Goal: Complete application form

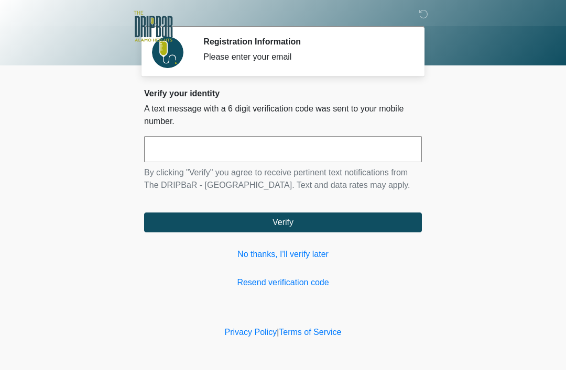
click at [305, 253] on link "No thanks, I'll verify later" at bounding box center [283, 254] width 278 height 13
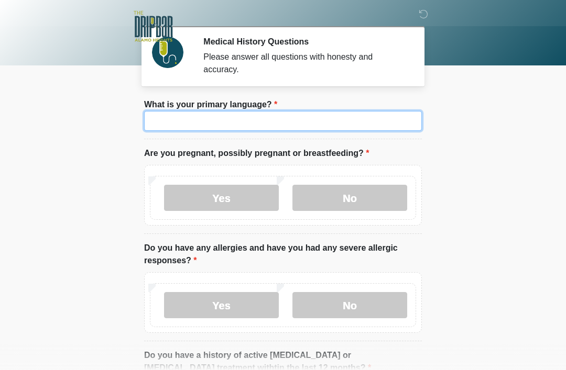
click at [323, 115] on input "What is your primary language?" at bounding box center [283, 121] width 278 height 20
click at [340, 115] on input "What is your primary language?" at bounding box center [283, 121] width 278 height 20
type input "*******"
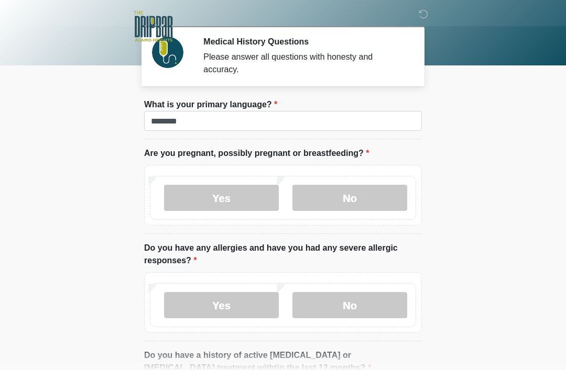
click at [550, 138] on body "‎ ‎ ‎ Medical History Questions Please answer all questions with honesty and ac…" at bounding box center [283, 185] width 566 height 370
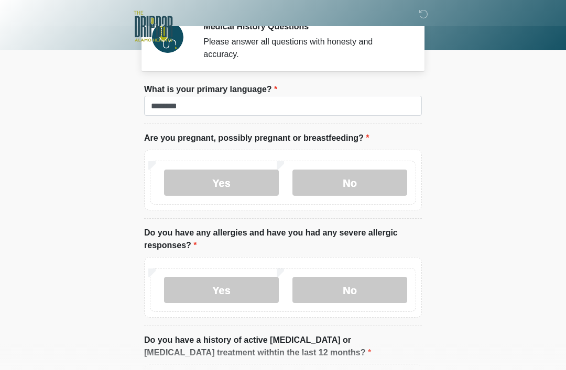
click at [372, 186] on label "No" at bounding box center [349, 183] width 115 height 26
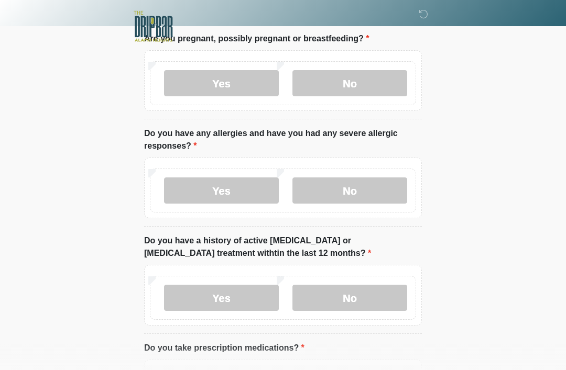
scroll to position [114, 0]
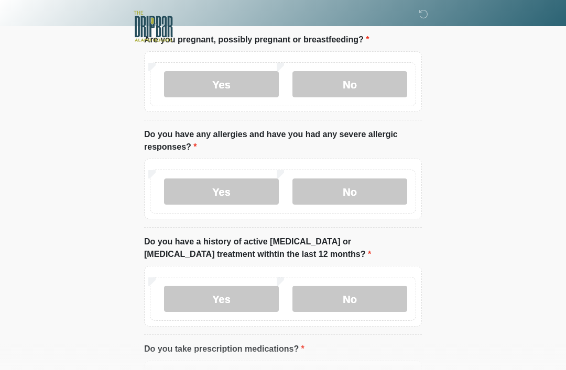
click at [367, 191] on label "No" at bounding box center [349, 192] width 115 height 26
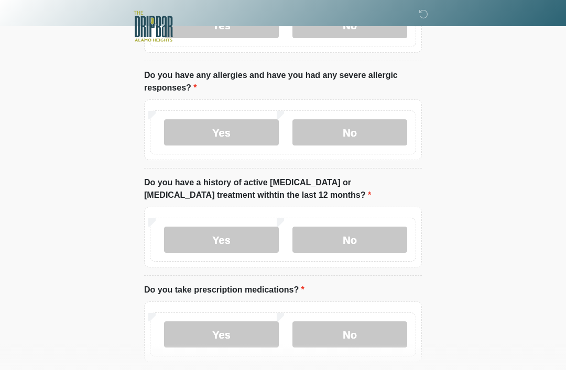
click at [376, 236] on label "No" at bounding box center [349, 240] width 115 height 26
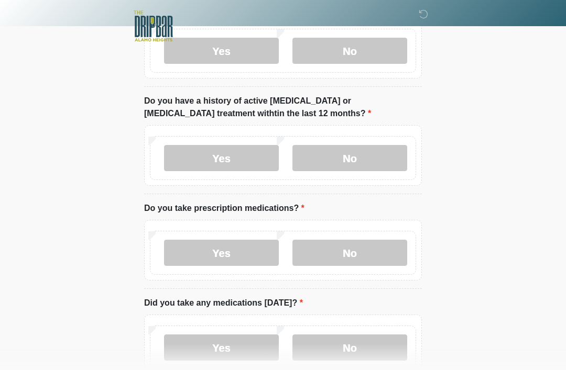
scroll to position [259, 0]
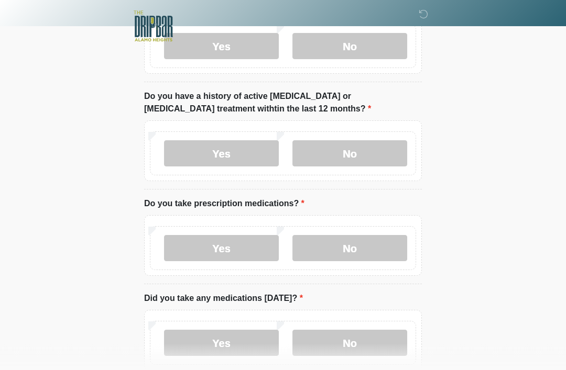
click at [342, 244] on label "No" at bounding box center [349, 249] width 115 height 26
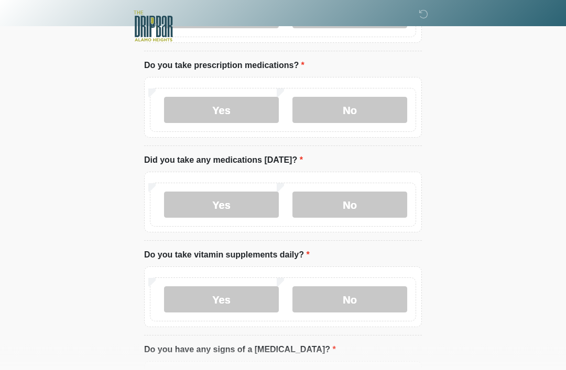
scroll to position [396, 0]
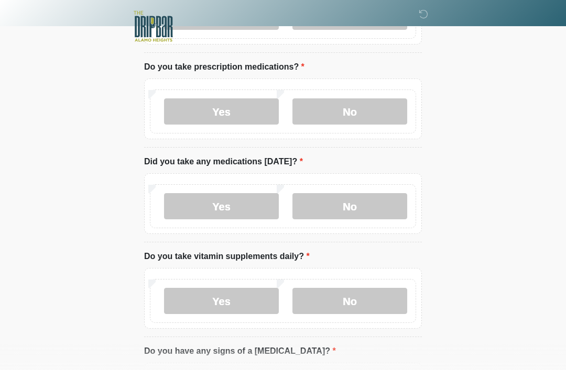
click at [344, 214] on label "No" at bounding box center [349, 206] width 115 height 26
click at [248, 214] on label "Yes" at bounding box center [221, 206] width 115 height 26
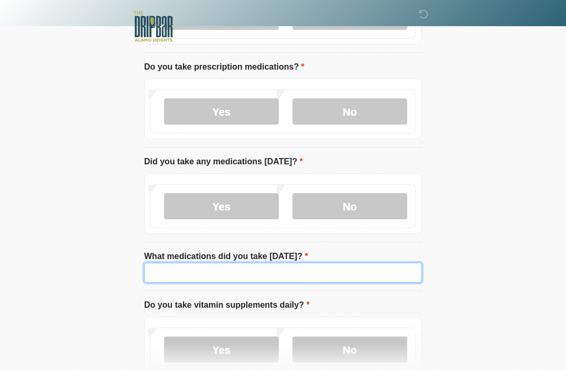
click at [312, 270] on input "What medications did you take today?" at bounding box center [283, 273] width 278 height 20
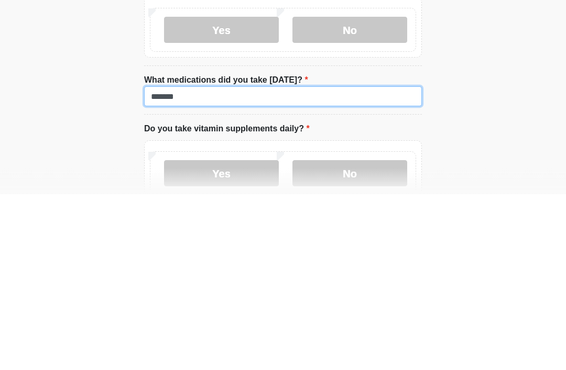
type input "*******"
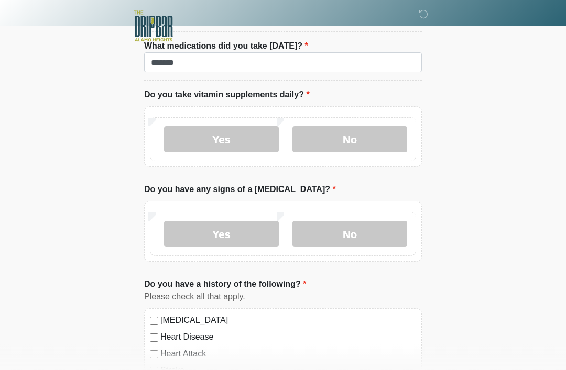
click at [373, 136] on label "No" at bounding box center [349, 140] width 115 height 26
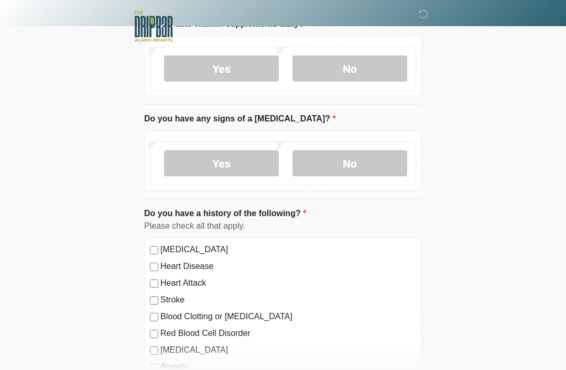
click at [343, 173] on label "No" at bounding box center [349, 163] width 115 height 26
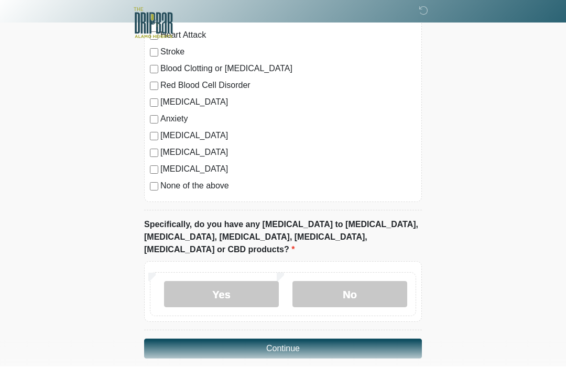
scroll to position [920, 0]
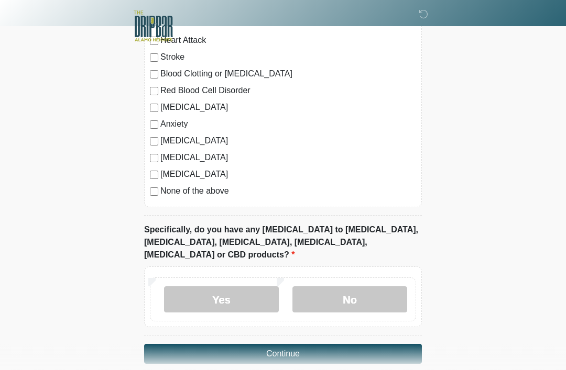
click at [147, 190] on div "High Blood Pressure Heart Disease Heart Attack Stroke Blood Clotting or Bleedin…" at bounding box center [283, 101] width 278 height 213
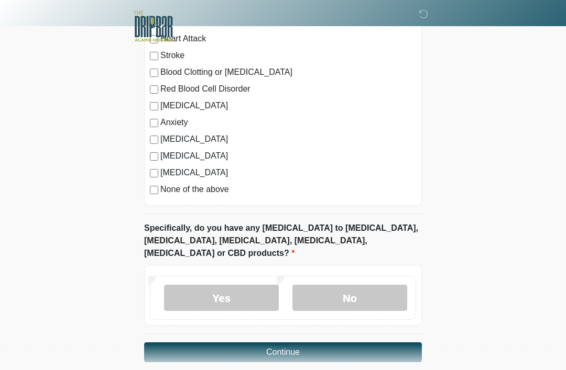
click at [390, 285] on label "No" at bounding box center [349, 298] width 115 height 26
click at [377, 346] on button "Continue" at bounding box center [283, 352] width 278 height 20
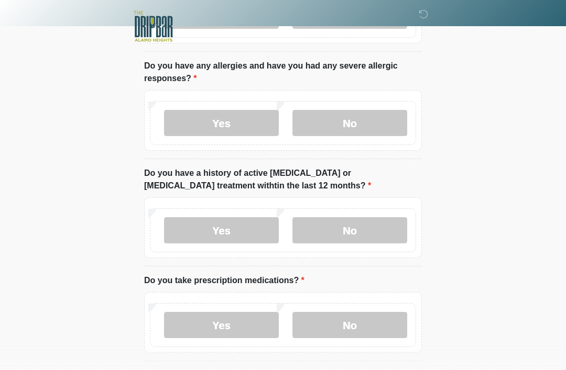
click at [397, 188] on html "‎ ‎ ‎ Medical History Questions Please answer all questions with honesty and ac…" at bounding box center [283, 3] width 566 height 370
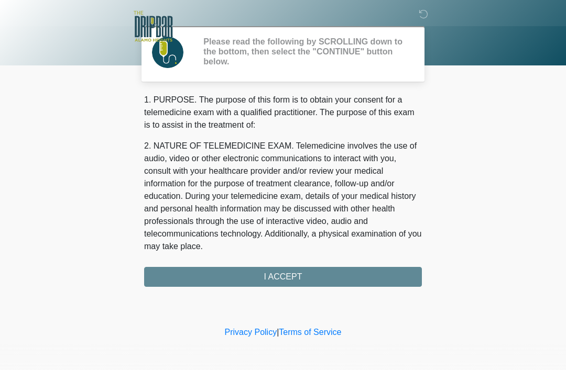
scroll to position [0, 0]
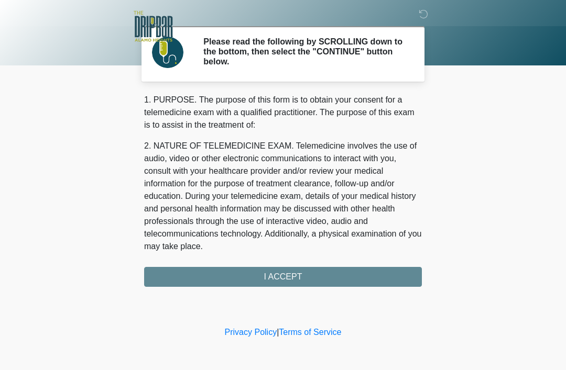
click at [413, 282] on div "1. PURPOSE. The purpose of this form is to obtain your consent for a telemedici…" at bounding box center [283, 190] width 278 height 193
click at [406, 266] on div "1. PURPOSE. The purpose of this form is to obtain your consent for a telemedici…" at bounding box center [283, 190] width 278 height 193
click at [401, 272] on div "1. PURPOSE. The purpose of this form is to obtain your consent for a telemedici…" at bounding box center [283, 190] width 278 height 193
click at [292, 264] on div "1. PURPOSE. The purpose of this form is to obtain your consent for a telemedici…" at bounding box center [283, 190] width 278 height 193
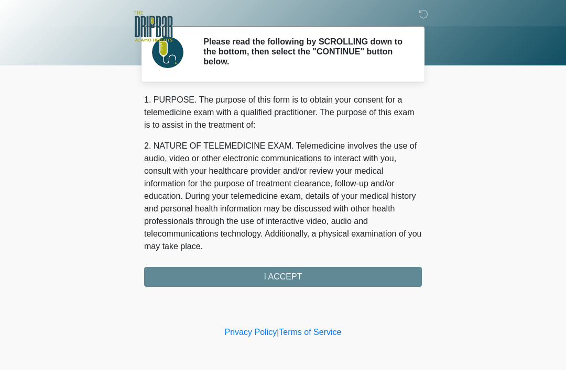
click at [294, 268] on div "1. PURPOSE. The purpose of this form is to obtain your consent for a telemedici…" at bounding box center [283, 190] width 278 height 193
click at [293, 268] on div "1. PURPOSE. The purpose of this form is to obtain your consent for a telemedici…" at bounding box center [283, 190] width 278 height 193
click at [295, 281] on div "1. PURPOSE. The purpose of this form is to obtain your consent for a telemedici…" at bounding box center [283, 190] width 278 height 193
click at [279, 272] on div "1. PURPOSE. The purpose of this form is to obtain your consent for a telemedici…" at bounding box center [283, 190] width 278 height 193
click at [297, 287] on div "‎ ‎ ‎ Please read the following by SCROLLING down to the bottom, then select th…" at bounding box center [283, 161] width 314 height 303
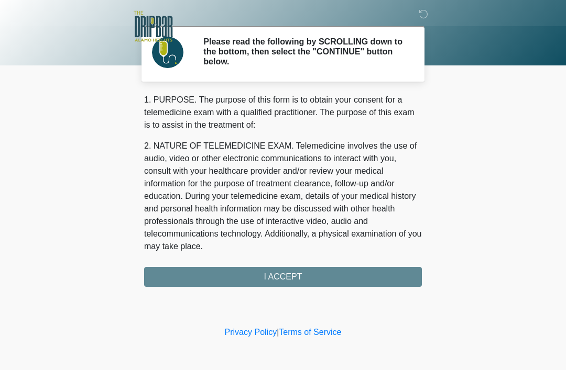
click at [297, 287] on div "‎ ‎ ‎ Please read the following by SCROLLING down to the bottom, then select th…" at bounding box center [283, 161] width 314 height 303
click at [291, 274] on div "1. PURPOSE. The purpose of this form is to obtain your consent for a telemedici…" at bounding box center [283, 190] width 278 height 193
click at [196, 276] on div "1. PURPOSE. The purpose of this form is to obtain your consent for a telemedici…" at bounding box center [283, 190] width 278 height 193
click at [191, 250] on p "2. NATURE OF TELEMEDICINE EXAM. Telemedicine involves the use of audio, video o…" at bounding box center [283, 196] width 278 height 113
click at [251, 264] on div "1. PURPOSE. The purpose of this form is to obtain your consent for a telemedici…" at bounding box center [283, 190] width 278 height 193
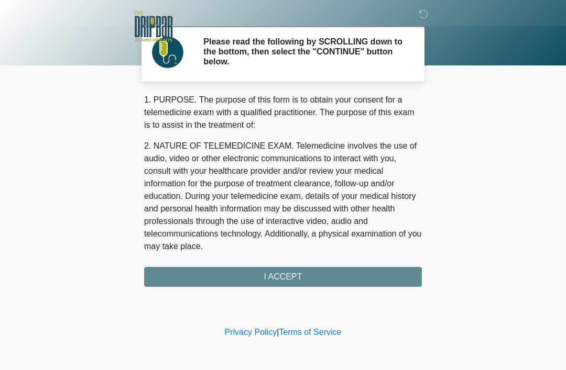
click at [279, 265] on div "1. PURPOSE. The purpose of this form is to obtain your consent for a telemedici…" at bounding box center [283, 190] width 278 height 193
click at [304, 337] on link "Terms of Service" at bounding box center [310, 332] width 62 height 9
click at [307, 280] on div "1. PURPOSE. The purpose of this form is to obtain your consent for a telemedici…" at bounding box center [283, 190] width 278 height 193
click at [327, 270] on div "1. PURPOSE. The purpose of this form is to obtain your consent for a telemedici…" at bounding box center [283, 190] width 278 height 193
click at [326, 269] on div "1. PURPOSE. The purpose of this form is to obtain your consent for a telemedici…" at bounding box center [283, 190] width 278 height 193
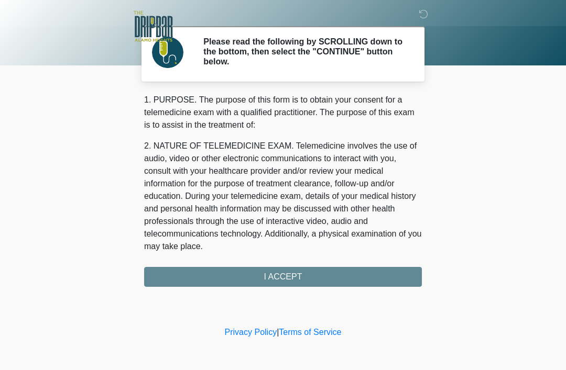
click at [251, 335] on link "Privacy Policy" at bounding box center [251, 332] width 52 height 9
click at [316, 256] on div "1. PURPOSE. The purpose of this form is to obtain your consent for a telemedici…" at bounding box center [283, 190] width 278 height 193
click at [317, 275] on div "1. PURPOSE. The purpose of this form is to obtain your consent for a telemedici…" at bounding box center [283, 190] width 278 height 193
click at [286, 271] on div "1. PURPOSE. The purpose of this form is to obtain your consent for a telemedici…" at bounding box center [283, 190] width 278 height 193
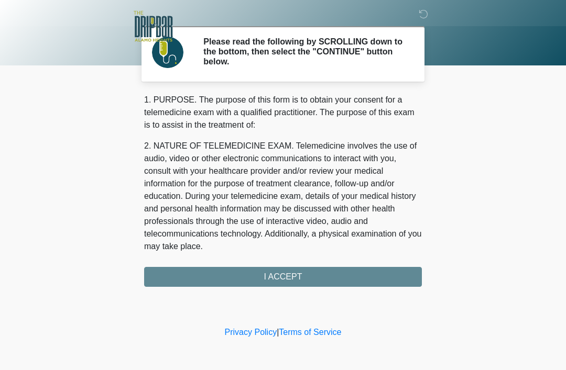
click at [288, 269] on div "1. PURPOSE. The purpose of this form is to obtain your consent for a telemedici…" at bounding box center [283, 190] width 278 height 193
click at [301, 266] on div "1. PURPOSE. The purpose of this form is to obtain your consent for a telemedici…" at bounding box center [283, 190] width 278 height 193
click at [331, 278] on div "1. PURPOSE. The purpose of this form is to obtain your consent for a telemedici…" at bounding box center [283, 190] width 278 height 193
click at [303, 269] on div "1. PURPOSE. The purpose of this form is to obtain your consent for a telemedici…" at bounding box center [283, 190] width 278 height 193
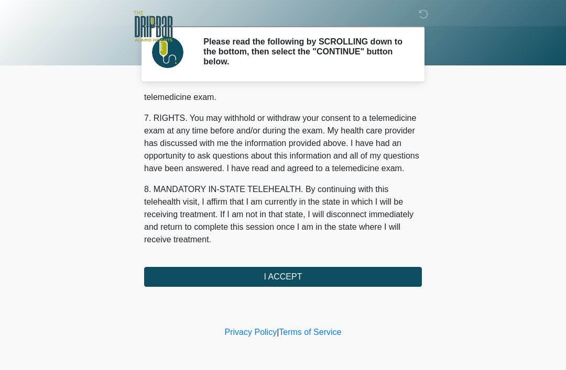
scroll to position [459, 0]
click at [370, 274] on button "I ACCEPT" at bounding box center [283, 277] width 278 height 20
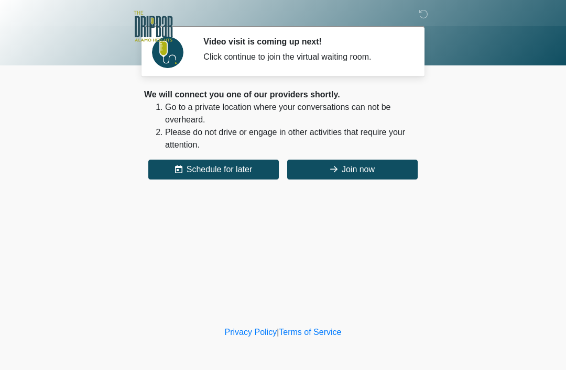
click at [374, 171] on button "Join now" at bounding box center [352, 170] width 130 height 20
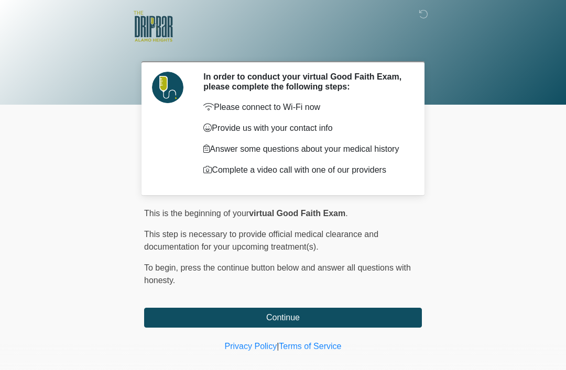
click at [299, 326] on button "Continue" at bounding box center [283, 318] width 278 height 20
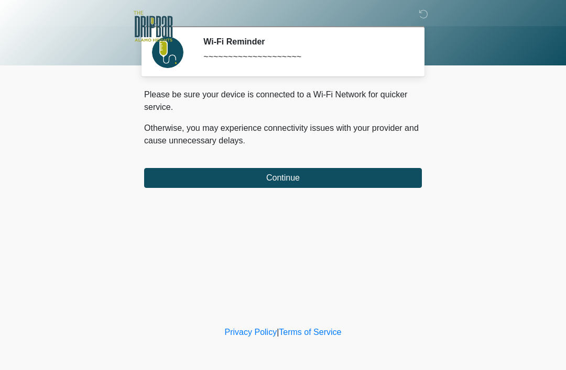
click at [298, 173] on button "Continue" at bounding box center [283, 178] width 278 height 20
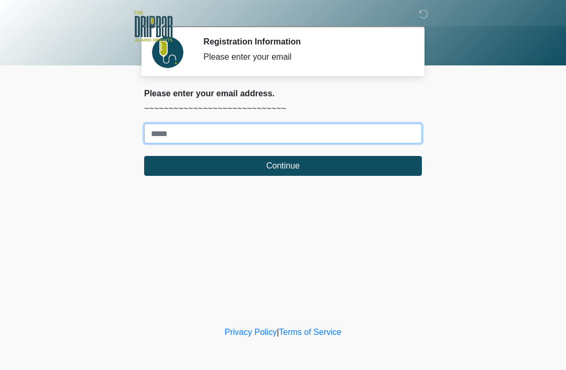
click at [259, 134] on input "Where should we email your treatment plan?" at bounding box center [283, 134] width 278 height 20
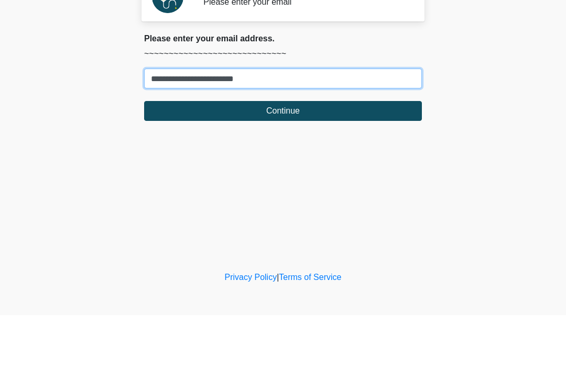
type input "**********"
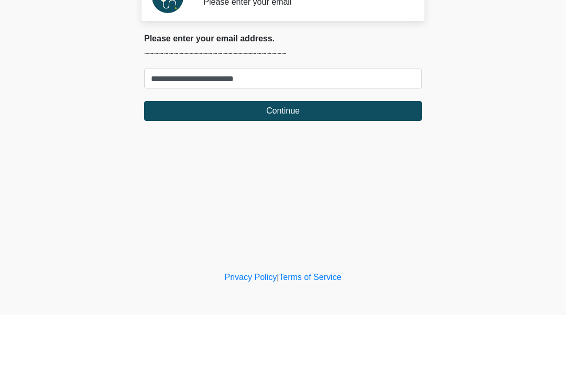
click at [347, 156] on button "Continue" at bounding box center [283, 166] width 278 height 20
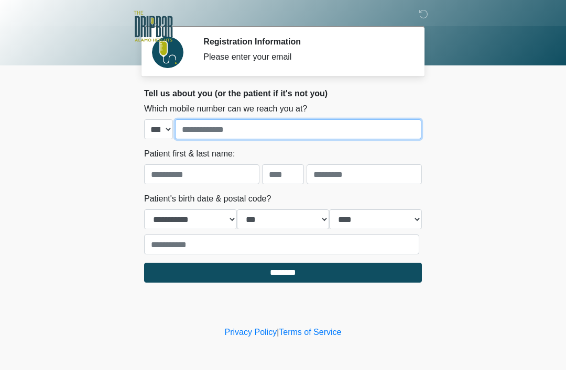
click at [306, 128] on input "tel" at bounding box center [298, 129] width 246 height 20
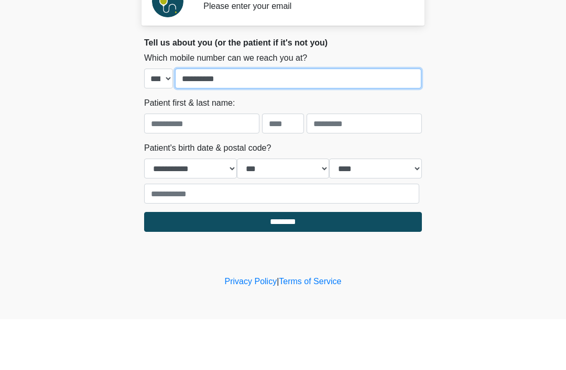
type input "**********"
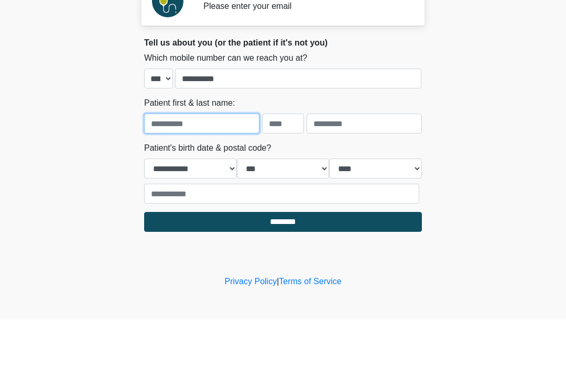
click at [208, 164] on input "text" at bounding box center [201, 174] width 115 height 20
type input "******"
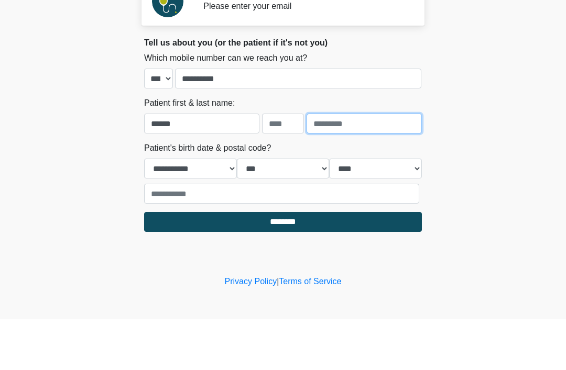
click at [356, 164] on input "text" at bounding box center [363, 174] width 115 height 20
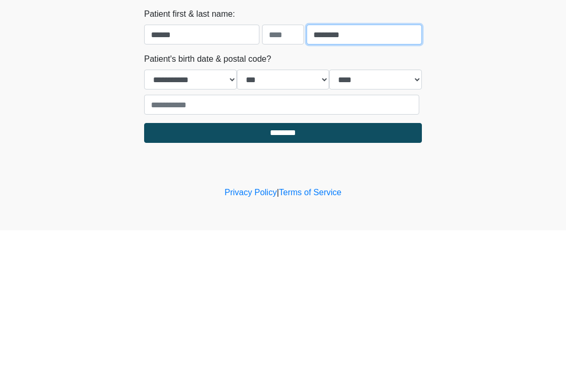
type input "********"
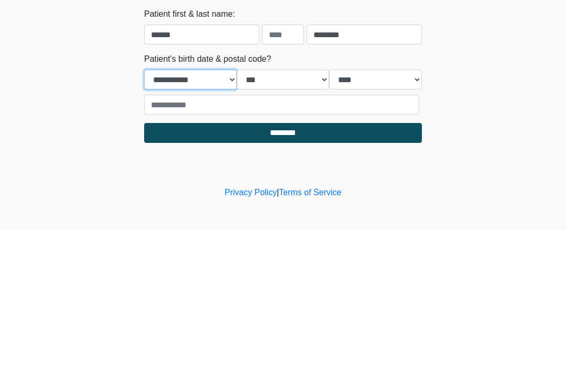
click at [208, 209] on select "**********" at bounding box center [190, 219] width 93 height 20
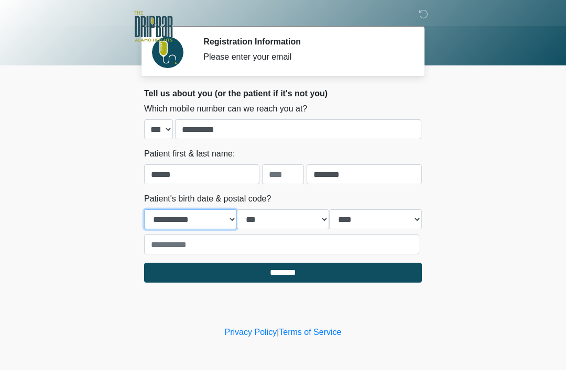
select select "*"
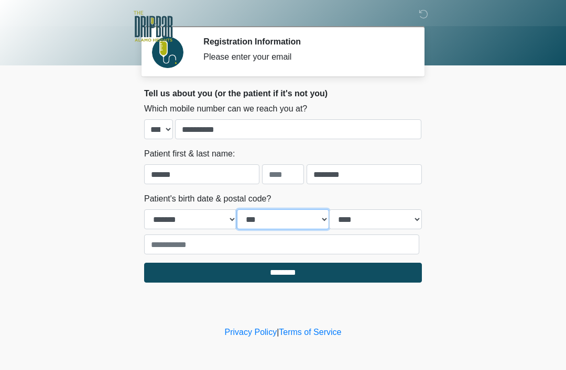
click at [303, 212] on select "*** * * * * * * * * * ** ** ** ** ** ** ** ** ** ** ** ** ** ** ** ** ** ** ** …" at bounding box center [283, 219] width 93 height 20
select select "**"
click at [398, 206] on div "**********" at bounding box center [283, 224] width 278 height 62
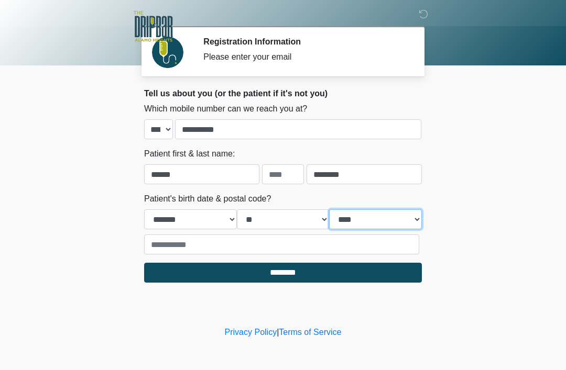
click at [420, 213] on select "**** **** **** **** **** **** **** **** **** **** **** **** **** **** **** ****…" at bounding box center [375, 219] width 93 height 20
click at [421, 210] on select "**** **** **** **** **** **** **** **** **** **** **** **** **** **** **** ****…" at bounding box center [375, 219] width 93 height 20
select select "****"
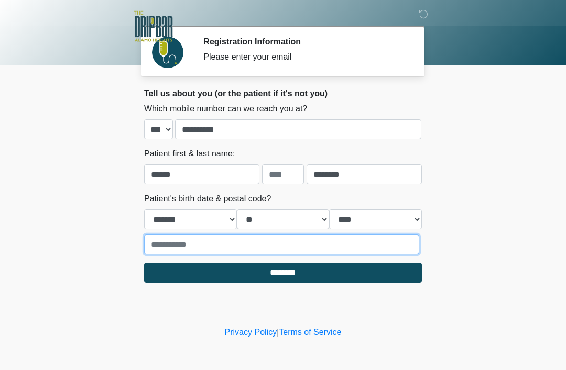
click at [313, 244] on input "text" at bounding box center [281, 245] width 275 height 20
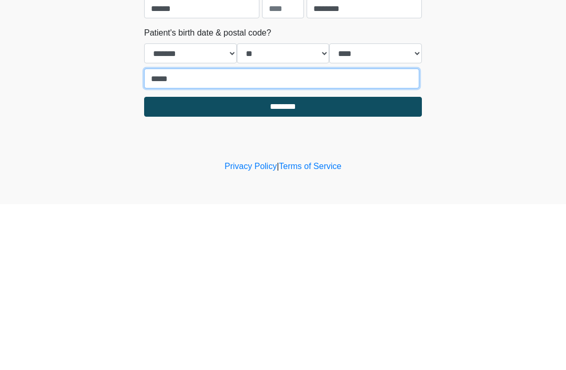
type input "*****"
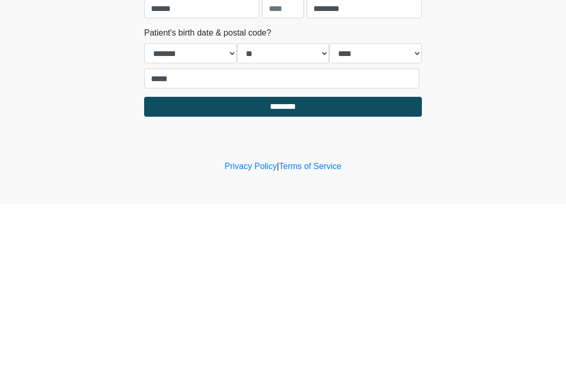
click at [357, 263] on input "********" at bounding box center [283, 273] width 278 height 20
